Goal: Task Accomplishment & Management: Use online tool/utility

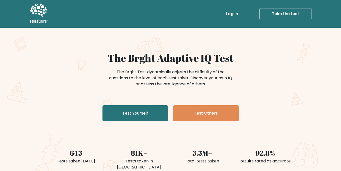
click at [243, 14] on li "Take the test Take the test" at bounding box center [275, 14] width 71 height 11
click at [231, 13] on link "Log in" at bounding box center [232, 14] width 16 height 10
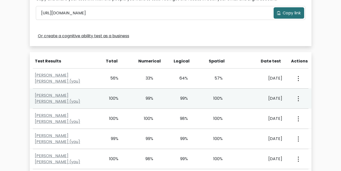
scroll to position [202, 0]
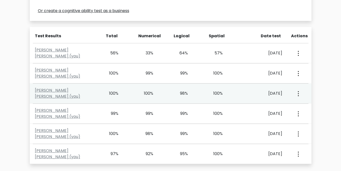
click at [67, 90] on div "[PERSON_NAME] [PERSON_NAME] (you) 100% 100% 98% 100% [DATE] View Profile" at bounding box center [170, 94] width 281 height 20
click at [66, 94] on link "Duong Hai Dang (you)" at bounding box center [57, 93] width 45 height 12
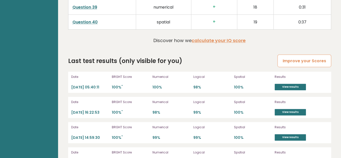
scroll to position [1297, 0]
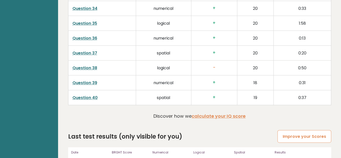
click at [306, 130] on link "Improve your Scores" at bounding box center [303, 136] width 53 height 13
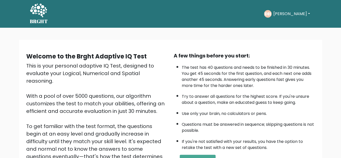
scroll to position [73, 0]
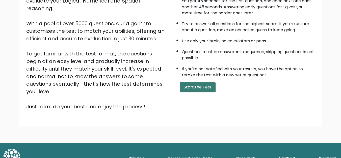
click at [189, 89] on button "Start the Test" at bounding box center [197, 87] width 36 height 10
click at [210, 89] on button "Start the Test" at bounding box center [197, 87] width 36 height 10
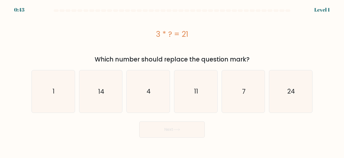
click at [123, 44] on div "3 * ? = 21" at bounding box center [172, 34] width 281 height 40
click at [227, 92] on icon "7" at bounding box center [243, 91] width 42 height 42
click at [172, 80] on input "e. 7" at bounding box center [172, 79] width 0 height 1
radio input "true"
click at [178, 132] on button "Next" at bounding box center [172, 130] width 66 height 16
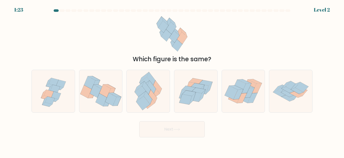
click at [208, 37] on div "Which figure is the same?" at bounding box center [171, 39] width 287 height 50
click at [252, 98] on icon at bounding box center [253, 98] width 10 height 10
click at [172, 80] on input "e." at bounding box center [172, 79] width 0 height 1
radio input "true"
click at [189, 136] on button "Next" at bounding box center [172, 129] width 66 height 16
